Goal: Task Accomplishment & Management: Use online tool/utility

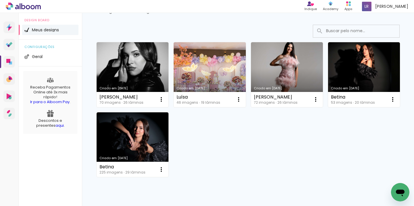
scroll to position [67, 0]
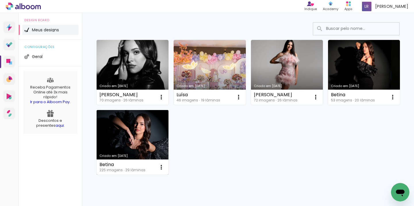
click at [133, 137] on link "Criado em [DATE]" at bounding box center [132, 142] width 72 height 65
